Goal: Task Accomplishment & Management: Use online tool/utility

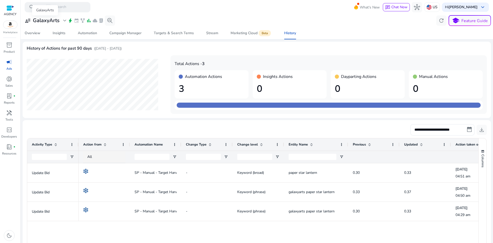
click at [45, 21] on h3 "GalaxyArts" at bounding box center [46, 20] width 27 height 6
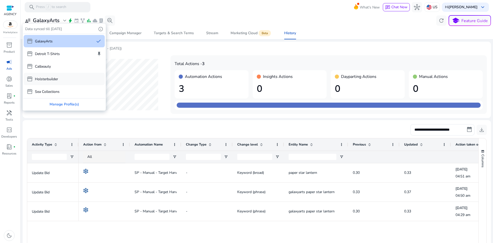
click at [60, 82] on div "storefront Holsterbuilder" at bounding box center [64, 79] width 81 height 12
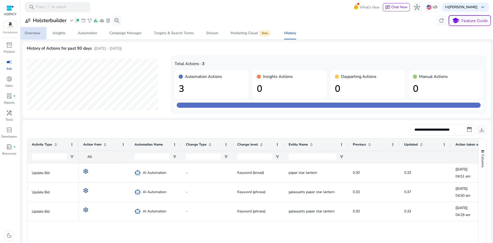
click at [35, 31] on div "Overview" at bounding box center [33, 33] width 16 height 4
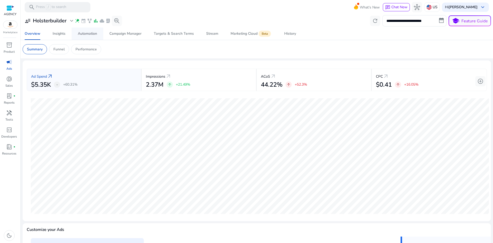
click at [93, 34] on div "Automation" at bounding box center [87, 34] width 19 height 4
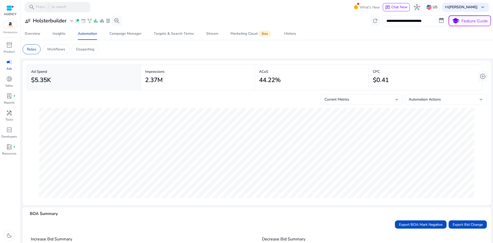
click at [446, 99] on div "Automation Actions" at bounding box center [444, 100] width 71 height 6
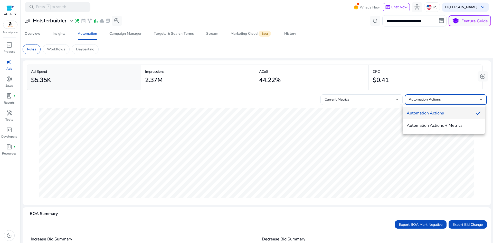
click at [446, 99] on div at bounding box center [246, 121] width 493 height 243
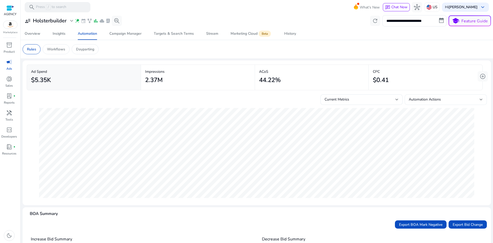
click at [440, 97] on div "Automation Actions" at bounding box center [444, 100] width 71 height 6
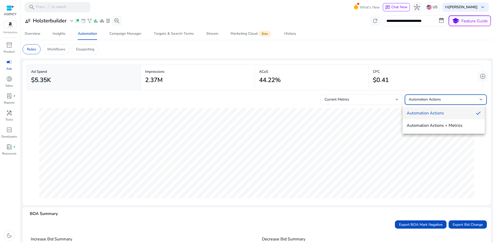
click at [357, 50] on div at bounding box center [246, 121] width 493 height 243
